Goal: Transaction & Acquisition: Book appointment/travel/reservation

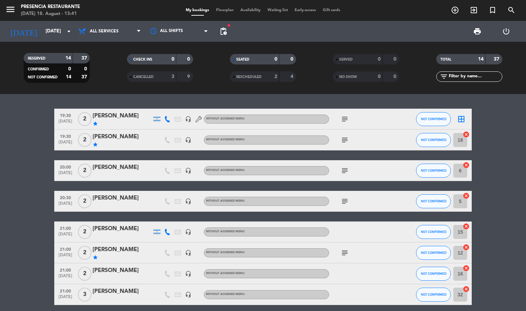
scroll to position [174, 0]
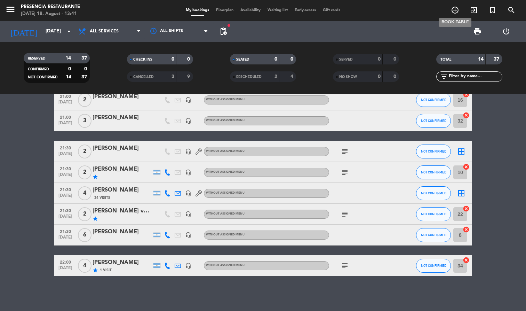
click at [452, 12] on icon "add_circle_outline" at bounding box center [455, 10] width 8 height 8
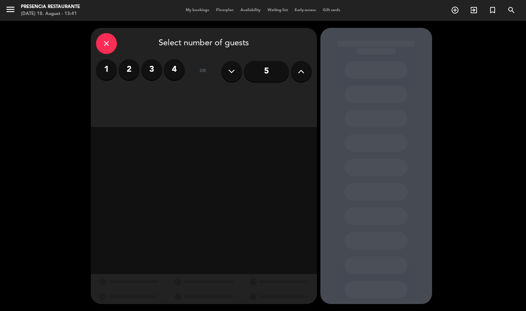
click at [302, 69] on icon at bounding box center [301, 71] width 7 height 10
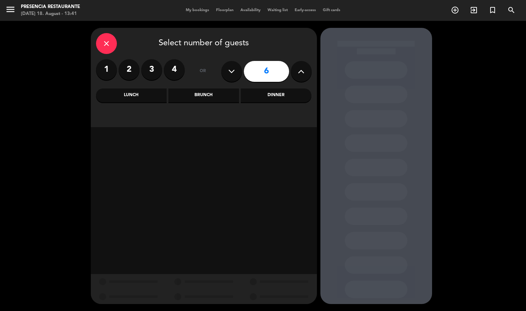
click at [302, 69] on icon at bounding box center [301, 71] width 7 height 10
type input "7"
click at [275, 95] on div "Dinner" at bounding box center [276, 95] width 71 height 14
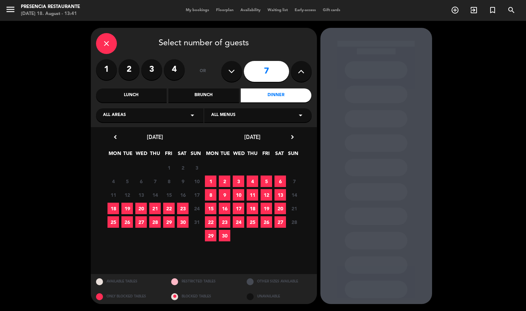
click at [267, 193] on span "12" at bounding box center [266, 194] width 11 height 11
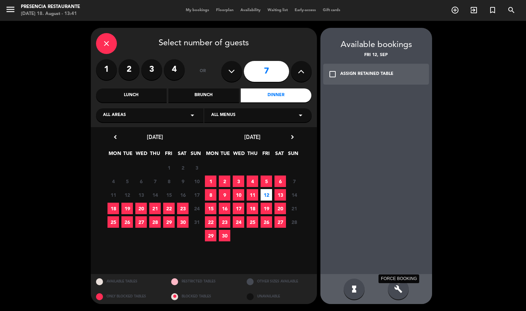
click at [395, 287] on icon "build" at bounding box center [398, 289] width 8 height 8
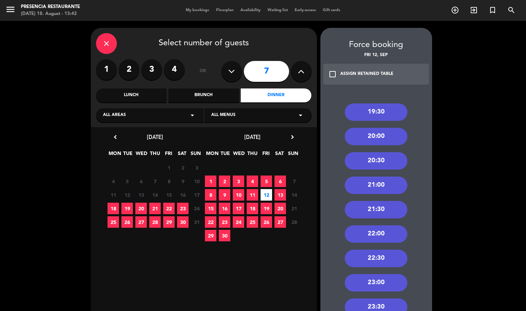
click at [387, 135] on div "20:00" at bounding box center [376, 136] width 63 height 17
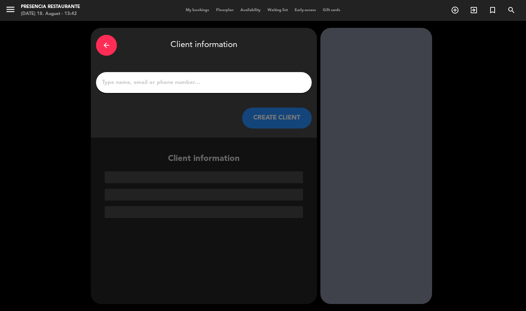
click at [241, 85] on input "1" at bounding box center [203, 83] width 205 height 10
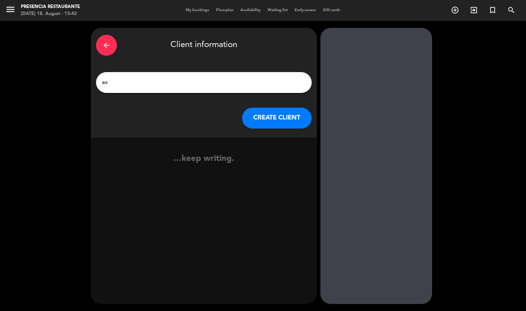
type input "a"
type input "Ache Quintas Bourse"
click at [292, 115] on button "CREATE CLIENT" at bounding box center [277, 118] width 70 height 21
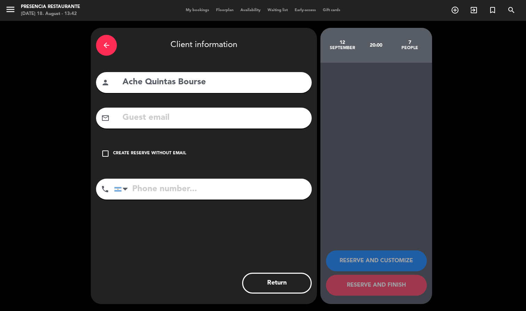
click at [165, 194] on input "tel" at bounding box center [213, 189] width 198 height 21
type input "[PHONE_NUMBER]"
click at [133, 153] on div "Create reserve without email" at bounding box center [149, 153] width 73 height 7
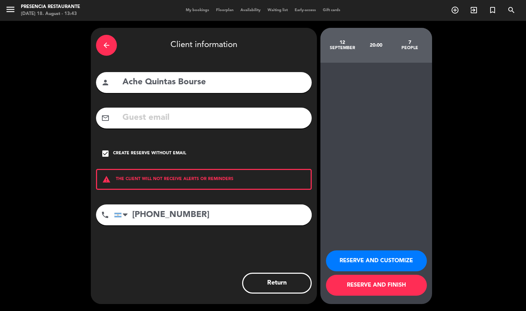
click at [356, 282] on button "RESERVE AND FINISH" at bounding box center [376, 285] width 101 height 21
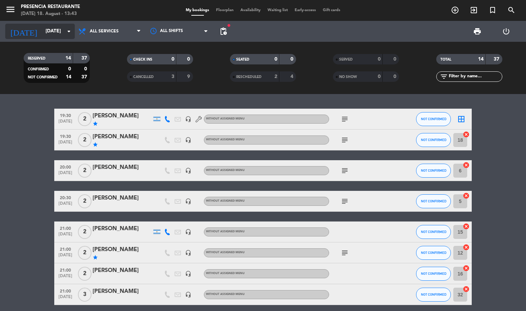
click at [59, 36] on input "[DATE]" at bounding box center [75, 31] width 66 height 13
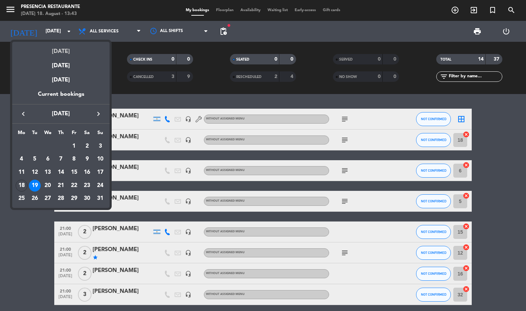
click at [66, 54] on div "[DATE]" at bounding box center [60, 49] width 97 height 14
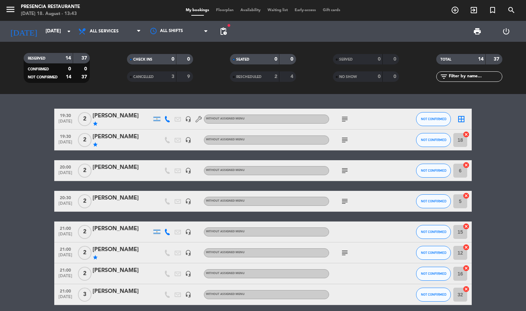
type input "[DATE]"
